Goal: Task Accomplishment & Management: Manage account settings

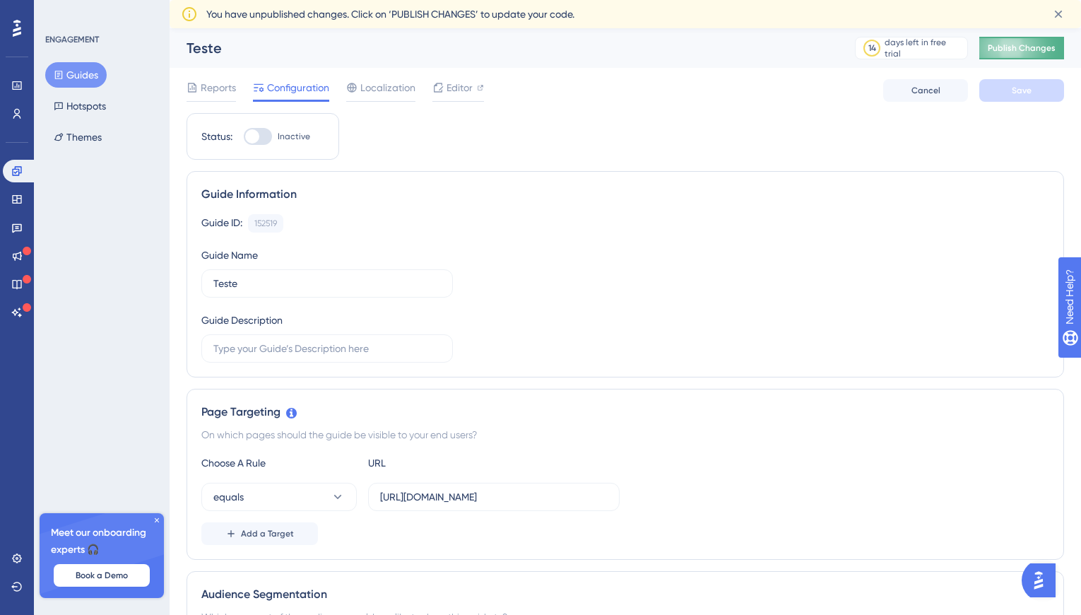
click at [1026, 49] on span "Publish Changes" at bounding box center [1022, 47] width 68 height 11
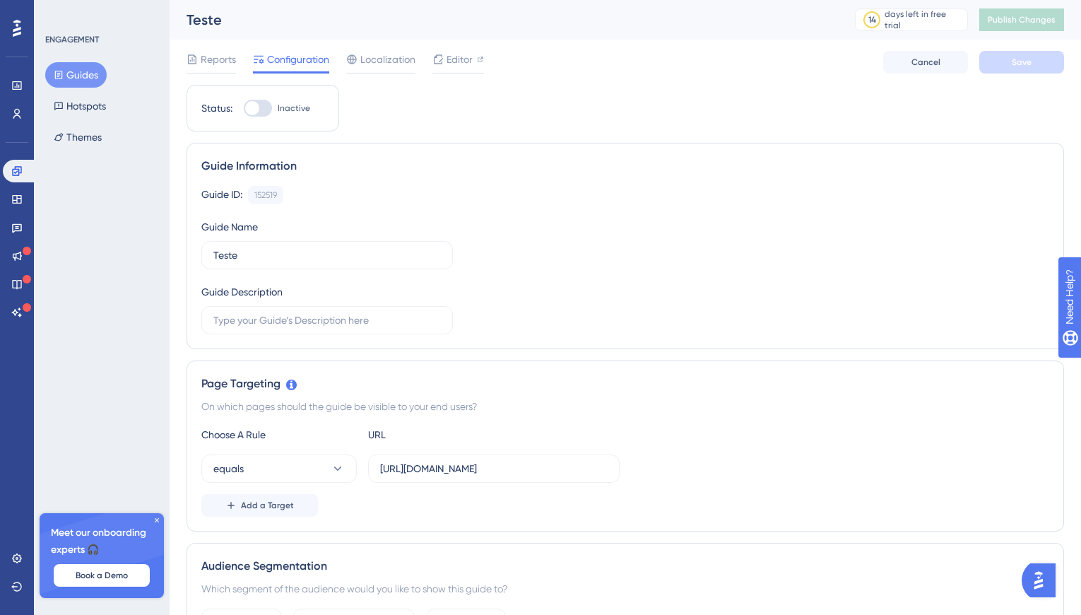
click at [262, 109] on div at bounding box center [258, 108] width 28 height 17
click at [244, 109] on input "Inactive" at bounding box center [243, 108] width 1 height 1
click at [1015, 65] on span "Save" at bounding box center [1022, 62] width 20 height 11
click at [1016, 23] on span "Publish Changes" at bounding box center [1022, 19] width 68 height 11
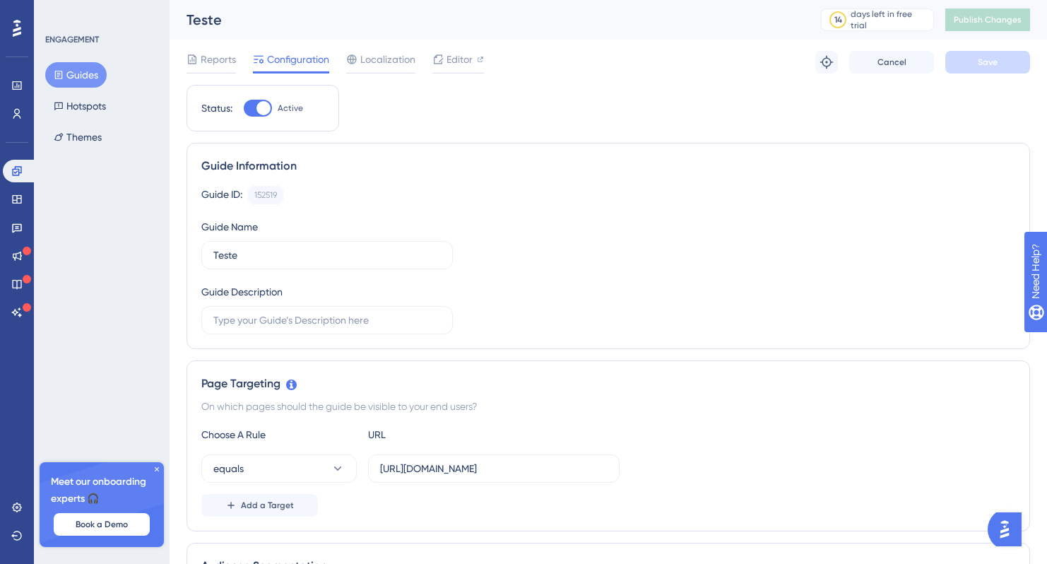
click at [249, 106] on div at bounding box center [258, 108] width 28 height 17
click at [244, 108] on input "Active" at bounding box center [243, 108] width 1 height 1
checkbox input "false"
click at [970, 58] on button "Save" at bounding box center [988, 62] width 85 height 23
